Goal: Task Accomplishment & Management: Manage account settings

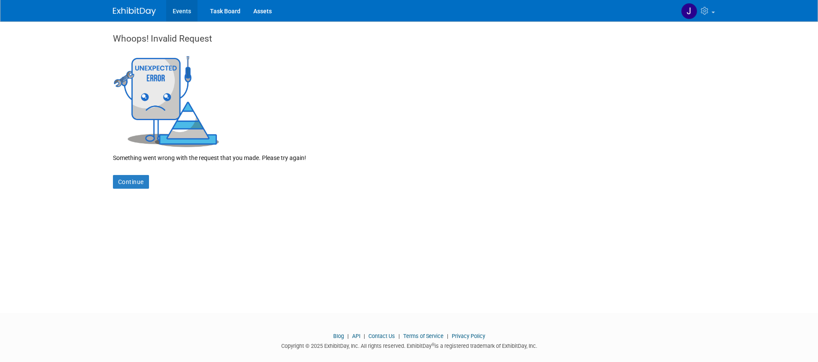
click at [187, 9] on link "Events" at bounding box center [181, 10] width 31 height 21
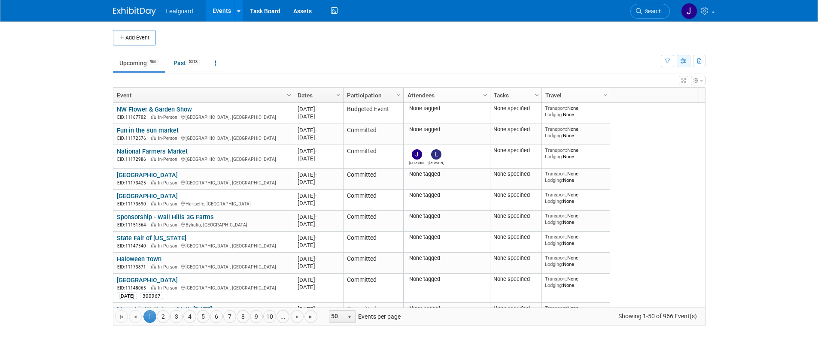
click at [687, 65] on button "button" at bounding box center [684, 61] width 14 height 12
click at [653, 133] on link "Expert Grid" at bounding box center [648, 131] width 72 height 12
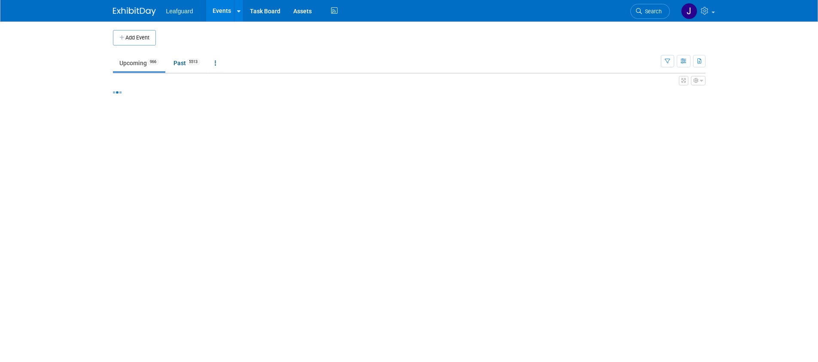
click at [682, 80] on icon "button" at bounding box center [684, 80] width 4 height 5
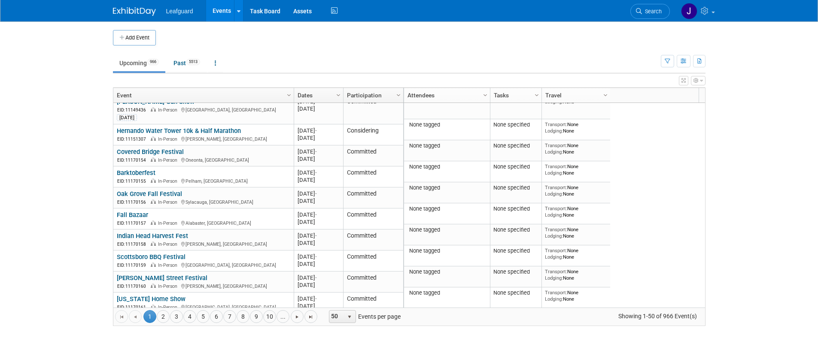
scroll to position [879, 0]
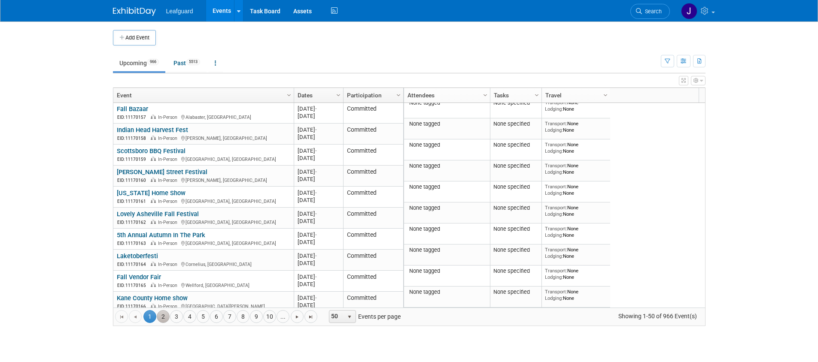
click at [167, 317] on link "2" at bounding box center [163, 317] width 13 height 13
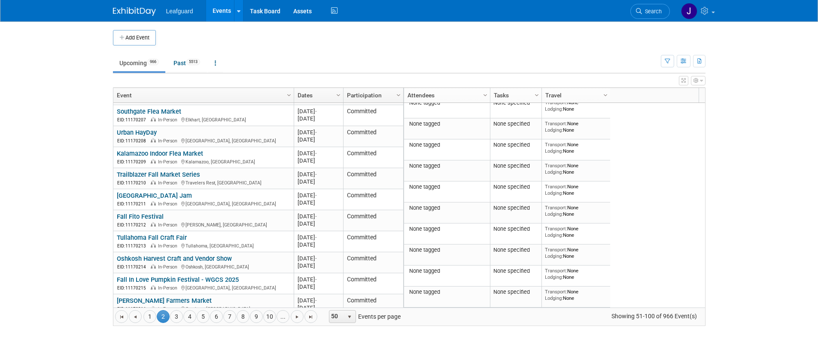
scroll to position [868, 0]
click at [190, 321] on link "4" at bounding box center [189, 317] width 13 height 13
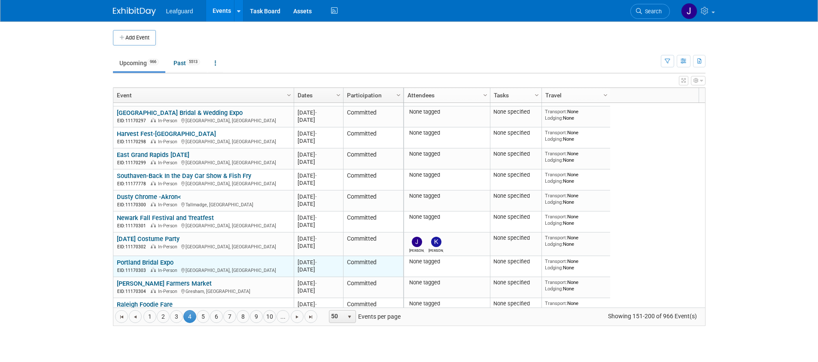
scroll to position [0, 0]
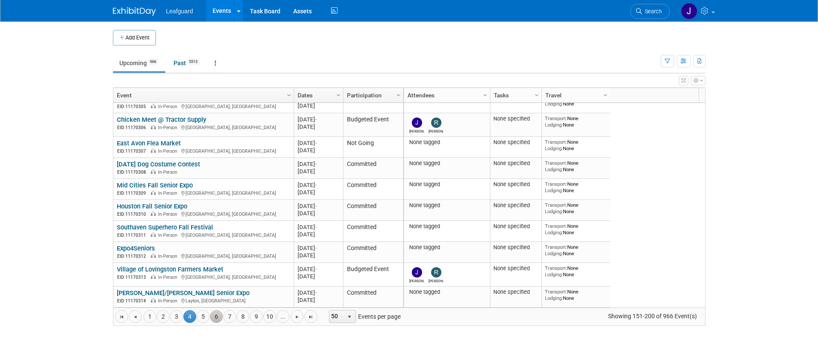
click at [216, 317] on link "6" at bounding box center [216, 317] width 13 height 13
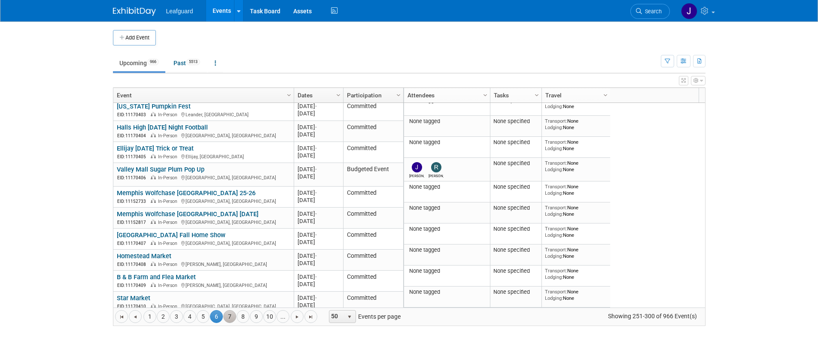
click at [231, 320] on link "7" at bounding box center [229, 317] width 13 height 13
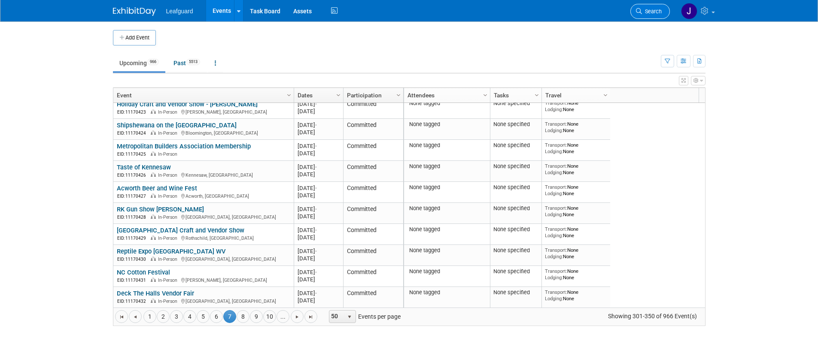
click at [662, 17] on link "Search" at bounding box center [650, 11] width 40 height 15
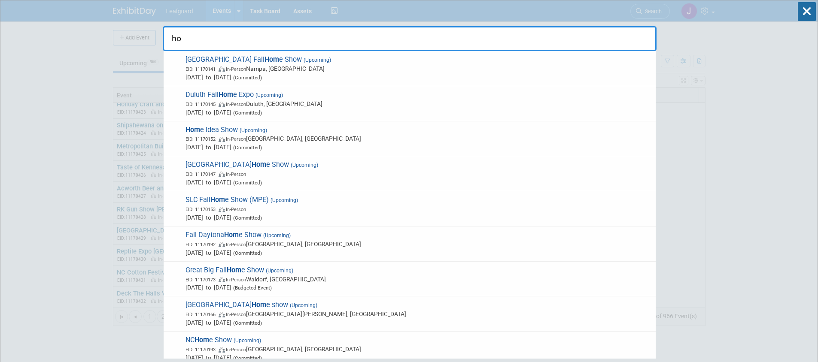
type input "h"
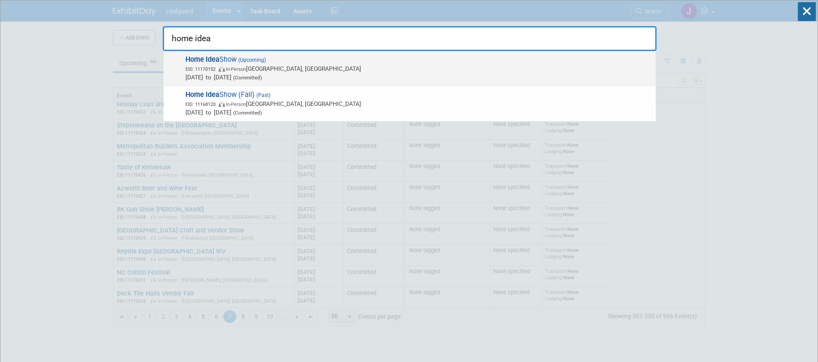
type input "home idea"
click at [230, 59] on span "Home Idea Show (Upcoming) EID: 11170152 In-Person Spokane Valley, WA Oct 10, 20…" at bounding box center [417, 68] width 469 height 26
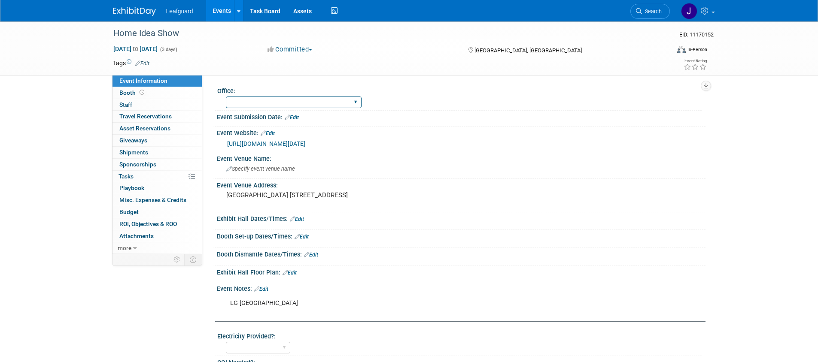
click at [292, 103] on select "Albany Arkansas Austin Birmingham Charlotte Chicago Cleveland Colorado Columbia…" at bounding box center [294, 103] width 136 height 12
select select "Spokane"
click at [226, 97] on select "Albany Arkansas Austin Birmingham Charlotte Chicago Cleveland Colorado Columbia…" at bounding box center [294, 103] width 136 height 12
click at [471, 99] on div "Albany Arkansas Austin Birmingham Charlotte Chicago Cleveland Colorado Columbia…" at bounding box center [464, 101] width 476 height 14
click at [282, 50] on button "Committed" at bounding box center [290, 49] width 51 height 9
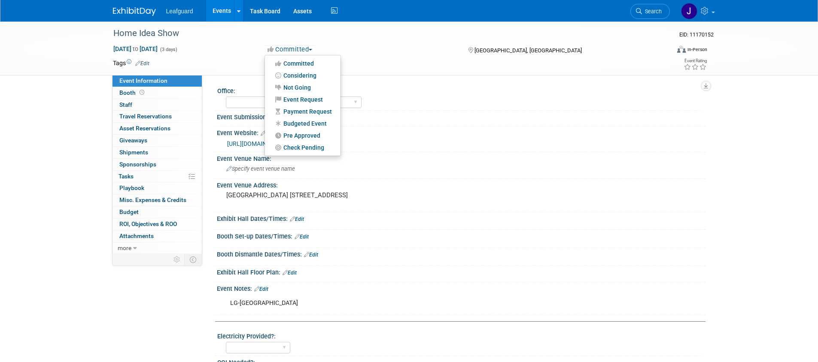
click at [314, 48] on button "Committed" at bounding box center [290, 49] width 51 height 9
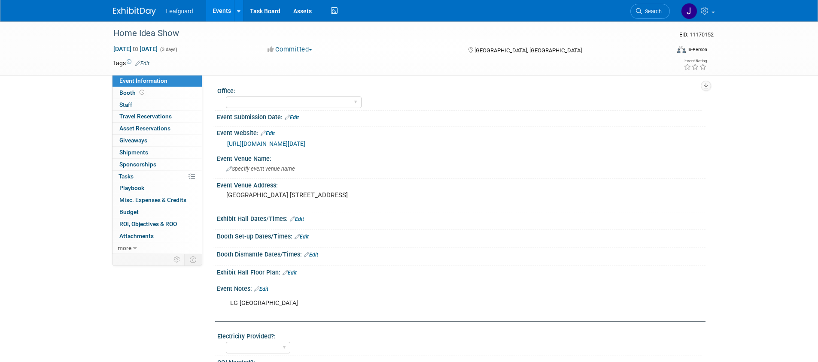
click at [312, 53] on button "Committed" at bounding box center [290, 49] width 51 height 9
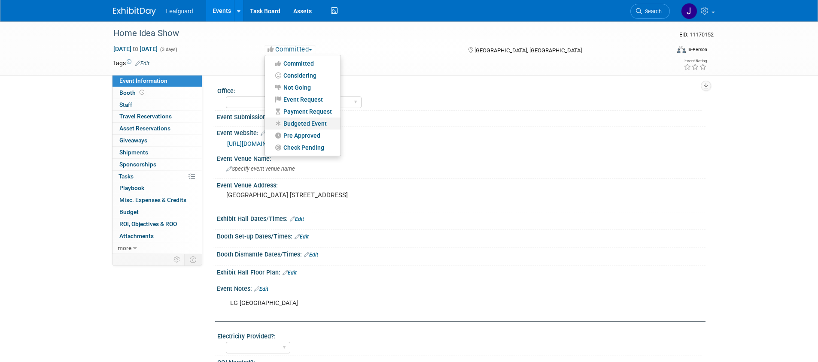
click at [297, 122] on link "Budgeted Event" at bounding box center [303, 124] width 76 height 12
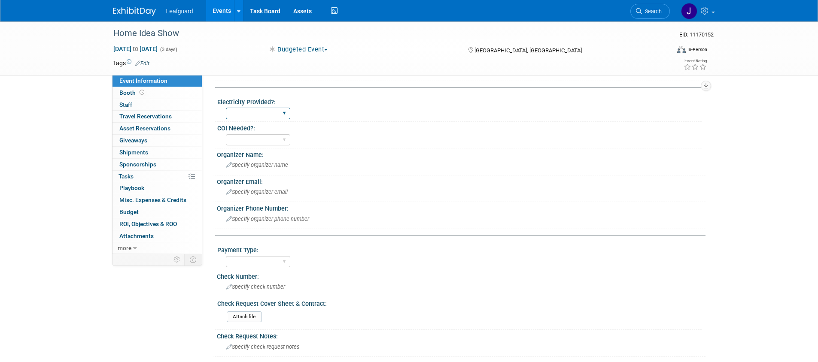
scroll to position [227, 0]
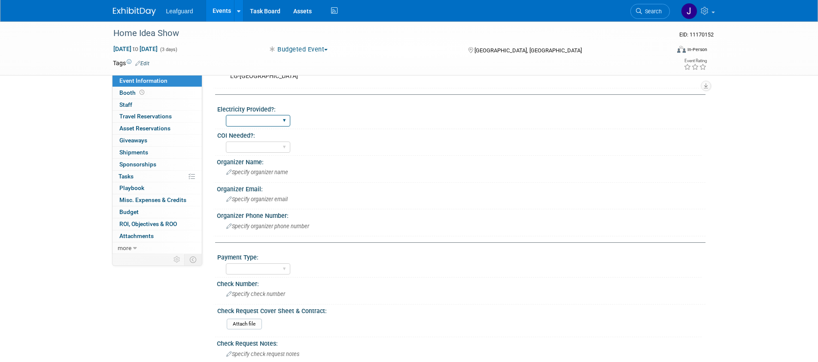
click at [275, 127] on select "Yes No" at bounding box center [258, 121] width 64 height 12
click at [170, 94] on link "Booth" at bounding box center [157, 93] width 89 height 12
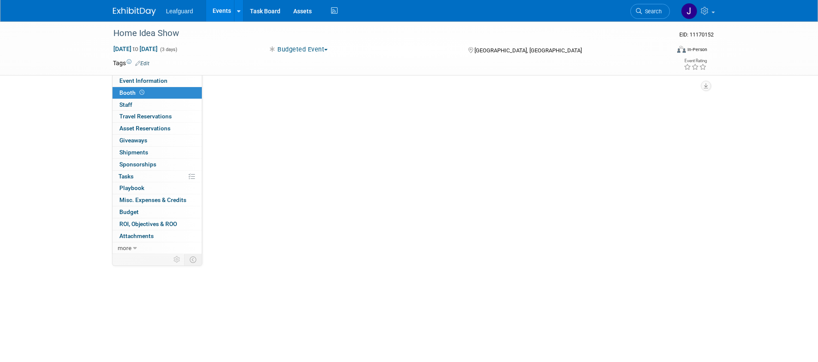
scroll to position [0, 0]
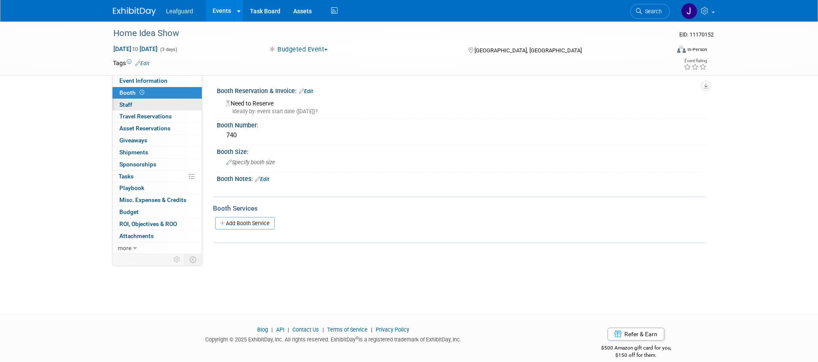
click at [145, 102] on link "0 Staff 0" at bounding box center [157, 105] width 89 height 12
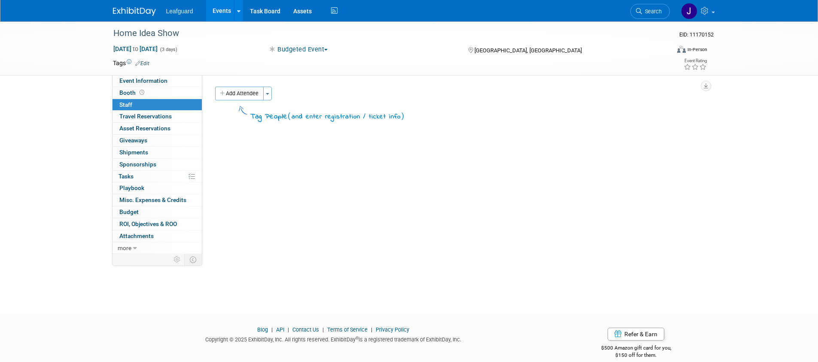
drag, startPoint x: 168, startPoint y: 116, endPoint x: 166, endPoint y: 103, distance: 12.6
click at [168, 115] on span "Travel Reservations 0" at bounding box center [145, 116] width 52 height 7
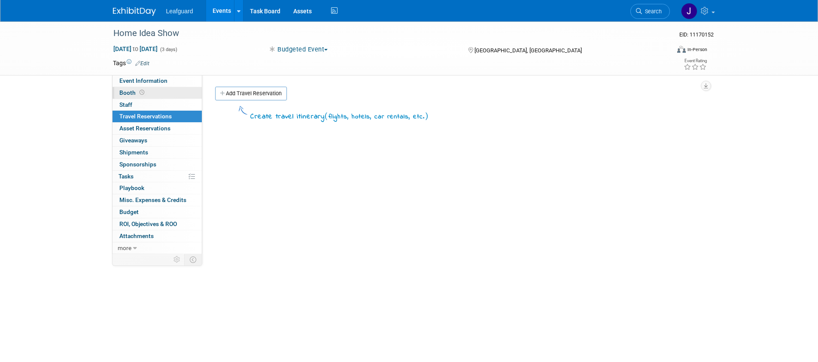
click at [168, 93] on link "Booth" at bounding box center [157, 93] width 89 height 12
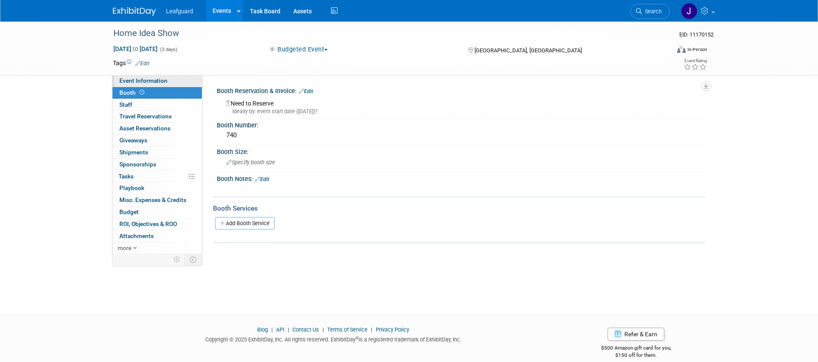
click at [168, 82] on link "Event Information" at bounding box center [157, 81] width 89 height 12
select select "Spokane"
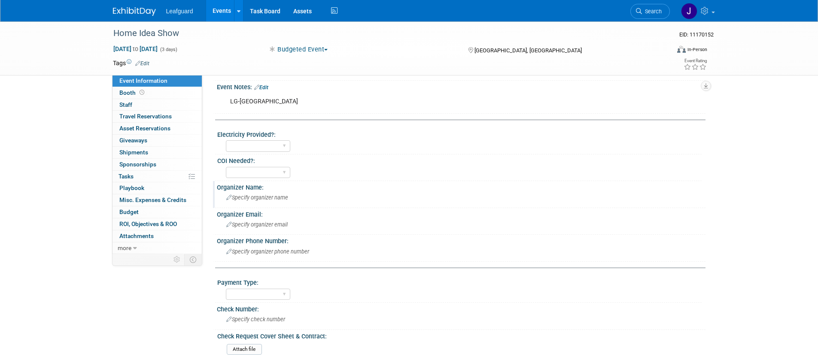
scroll to position [331, 0]
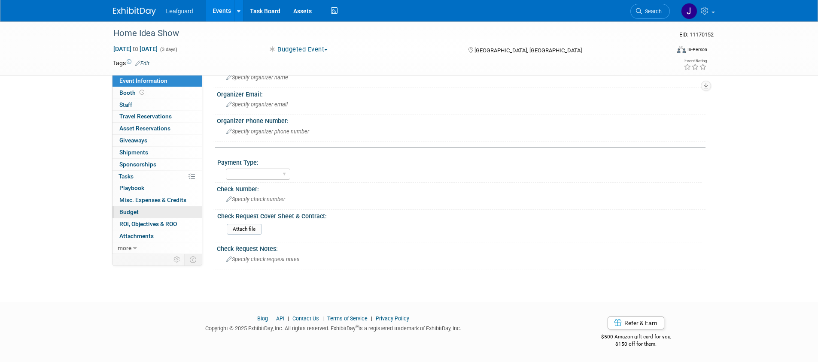
click at [124, 215] on span "Budget" at bounding box center [128, 212] width 19 height 7
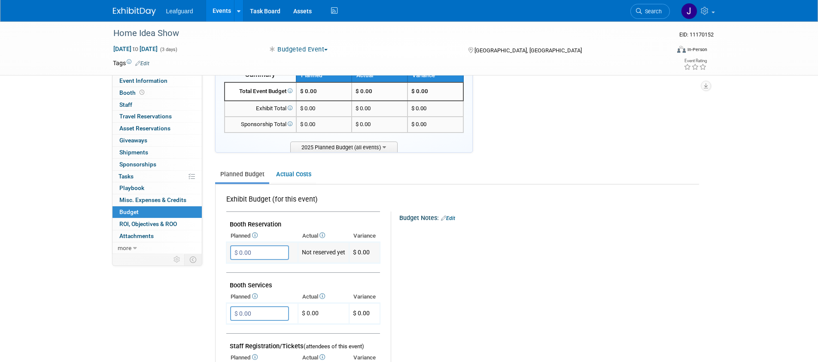
scroll to position [32, 0]
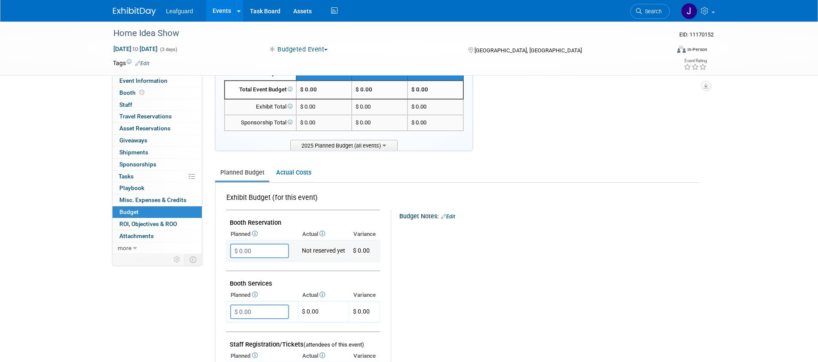
click at [263, 251] on input "$ 0.00" at bounding box center [259, 251] width 59 height 15
click at [258, 250] on input "$ 0.00" at bounding box center [259, 251] width 59 height 15
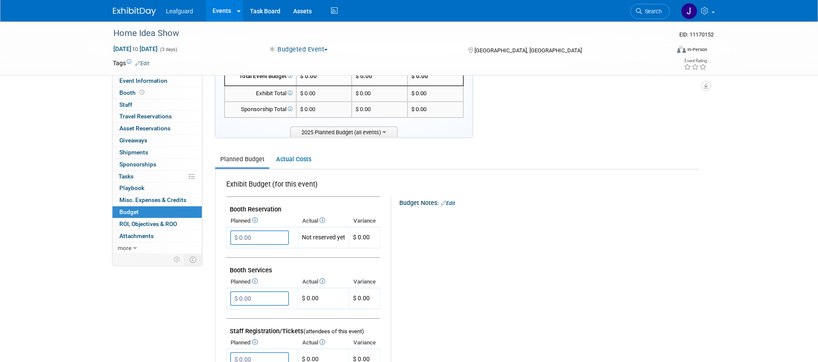
scroll to position [46, 0]
click at [253, 235] on input "$ 0.00" at bounding box center [259, 236] width 59 height 15
drag, startPoint x: 253, startPoint y: 235, endPoint x: 227, endPoint y: 232, distance: 26.0
click at [227, 232] on td "$ 0.00 X" at bounding box center [262, 236] width 72 height 21
click at [258, 236] on input "$ 0.00" at bounding box center [259, 236] width 59 height 15
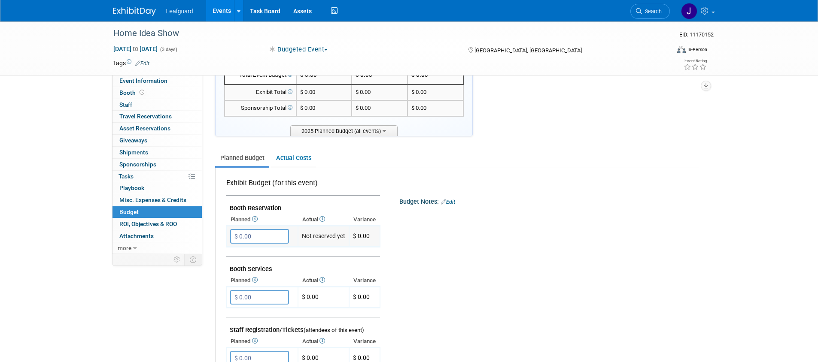
click at [258, 236] on input "$ 0.00" at bounding box center [259, 236] width 59 height 15
click at [258, 237] on input "$ 0.00" at bounding box center [259, 236] width 59 height 15
click at [257, 237] on input "$ 0.00" at bounding box center [259, 236] width 59 height 15
click at [256, 237] on input "$ 0.00" at bounding box center [259, 236] width 59 height 15
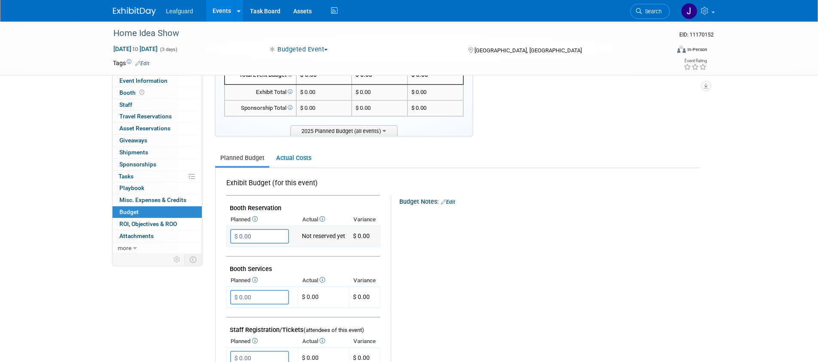
click at [256, 237] on input "$ 0.00" at bounding box center [259, 236] width 59 height 15
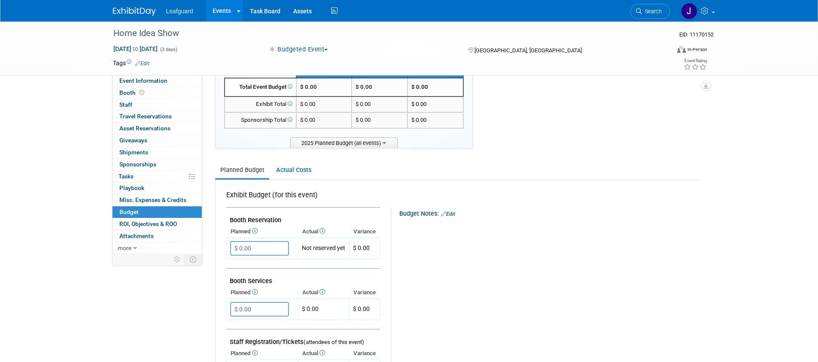
scroll to position [44, 0]
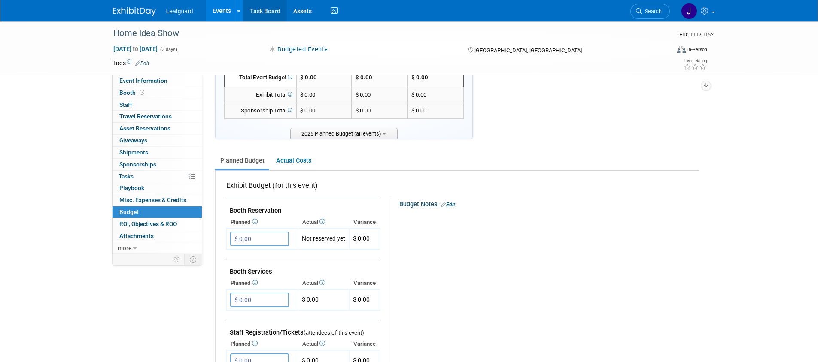
click at [278, 11] on link "Task Board" at bounding box center [265, 10] width 43 height 21
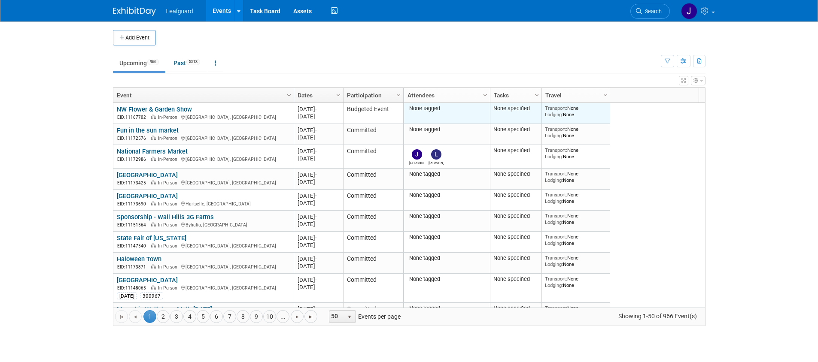
click at [593, 108] on div "Transport: None Lodging: None" at bounding box center [576, 111] width 62 height 12
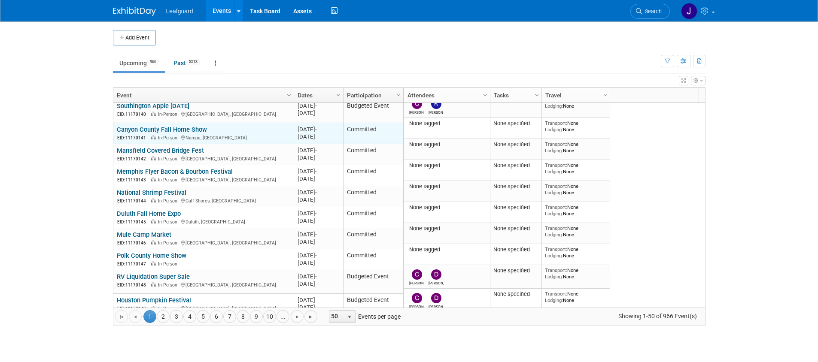
click at [176, 126] on link "Canyon County Fall Home Show" at bounding box center [162, 130] width 90 height 8
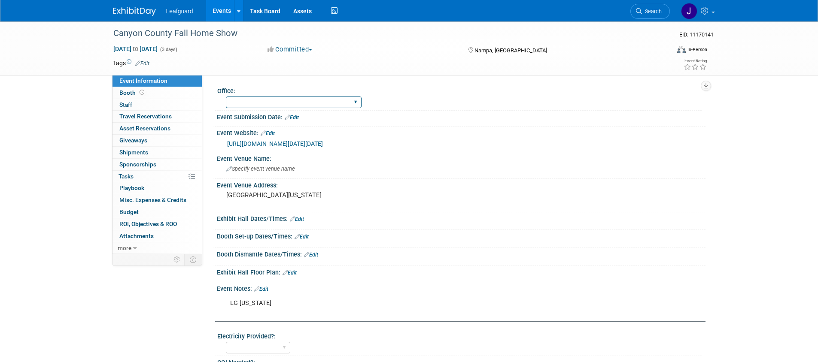
click at [286, 103] on select "Albany Arkansas Austin Birmingham Charlotte Chicago Cleveland Colorado Columbia…" at bounding box center [294, 103] width 136 height 12
select select "Idaho"
click at [226, 97] on select "Albany Arkansas Austin Birmingham Charlotte Chicago Cleveland Colorado Columbia…" at bounding box center [294, 103] width 136 height 12
drag, startPoint x: 313, startPoint y: 55, endPoint x: 309, endPoint y: 47, distance: 8.9
click at [310, 49] on div "Oct 10, 2025 to Oct 12, 2025 (3 days) Oct 10, 2025 to Oct 12, 2025 Committed Co…" at bounding box center [411, 51] width 608 height 13
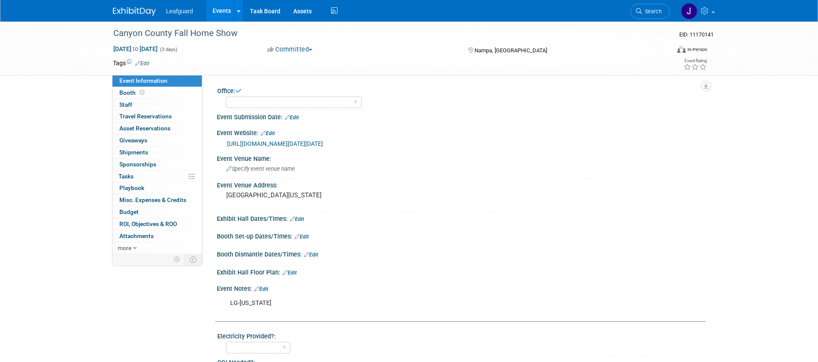
click at [309, 47] on button "Committed" at bounding box center [290, 49] width 51 height 9
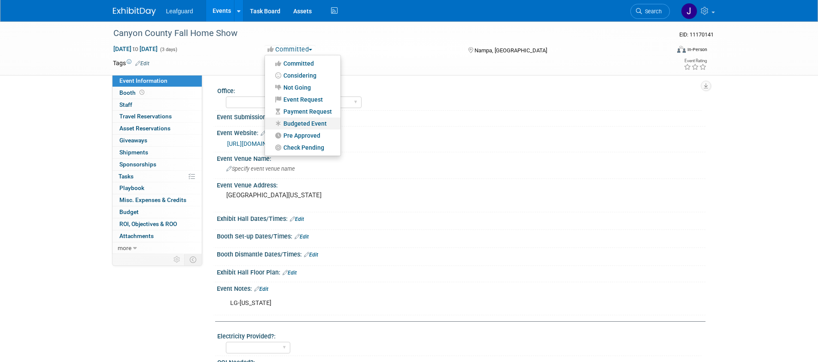
click at [292, 121] on link "Budgeted Event" at bounding box center [303, 124] width 76 height 12
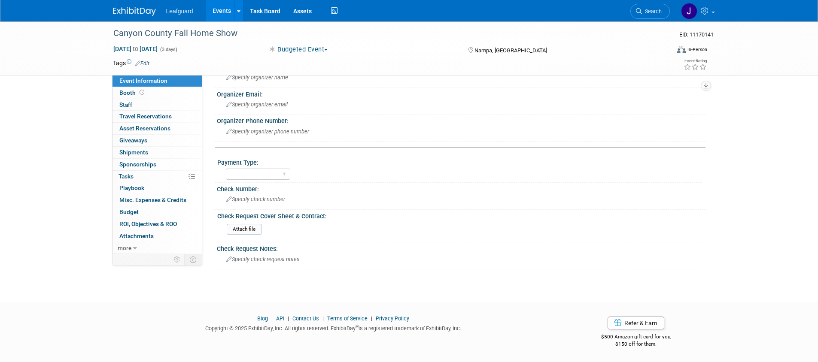
scroll to position [331, 0]
click at [161, 79] on span "Event Information" at bounding box center [143, 80] width 48 height 7
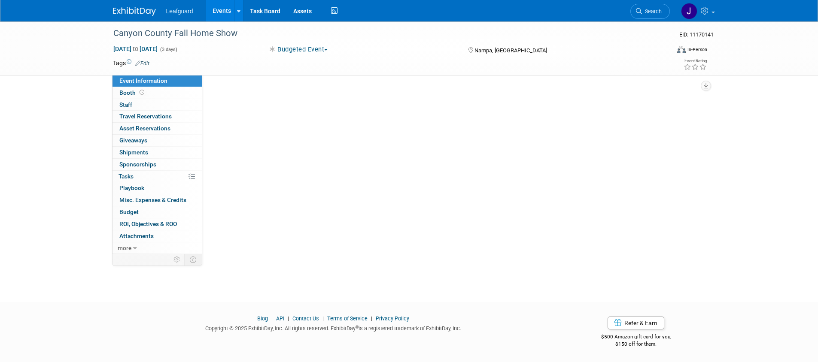
scroll to position [0, 0]
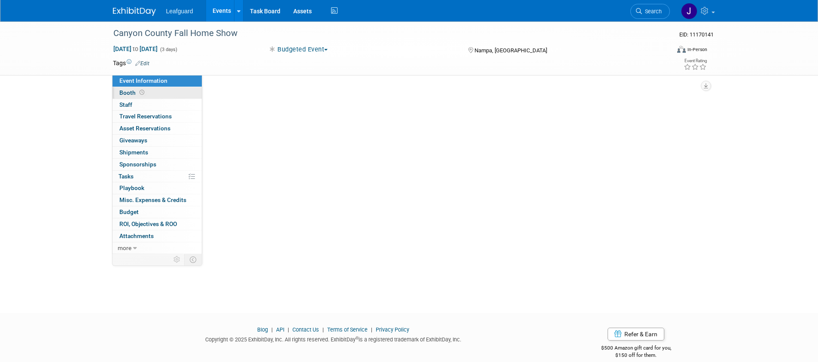
select select "Idaho"
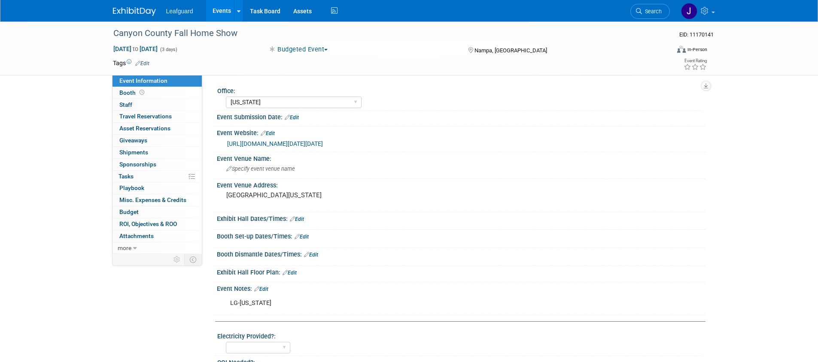
drag, startPoint x: 331, startPoint y: 109, endPoint x: 360, endPoint y: 82, distance: 40.1
click at [330, 109] on div "Office: Albany Arkansas Austin Birmingham Charlotte Chicago Cleveland Colorado …" at bounding box center [458, 98] width 487 height 26
click at [415, 61] on td at bounding box center [377, 63] width 457 height 9
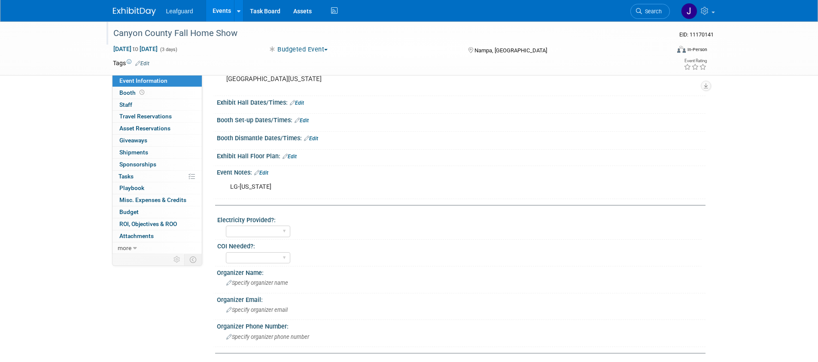
scroll to position [198, 0]
